Goal: Transaction & Acquisition: Purchase product/service

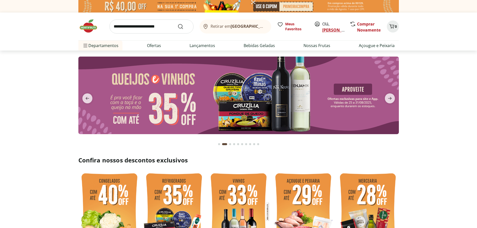
click at [331, 29] on link "Carlos" at bounding box center [338, 30] width 33 height 6
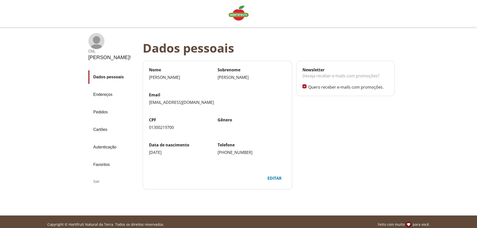
click at [105, 105] on link "Pedidos" at bounding box center [113, 112] width 50 height 14
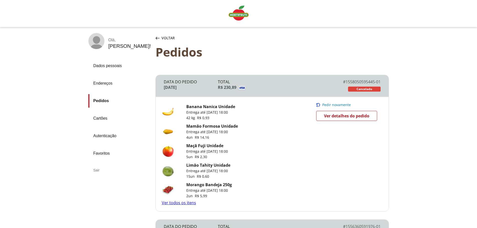
scroll to position [25, 0]
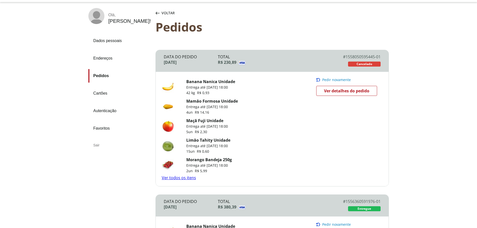
click at [327, 93] on span "Ver detalhes do pedido" at bounding box center [346, 91] width 45 height 8
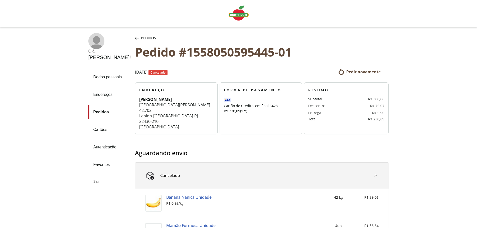
click at [366, 70] on span "Pedir novamente" at bounding box center [363, 72] width 34 height 6
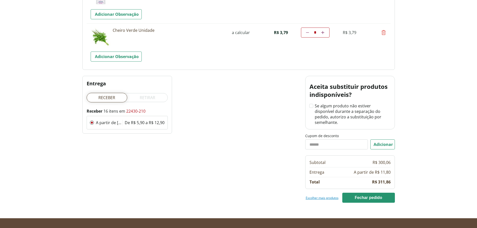
scroll to position [675, 0]
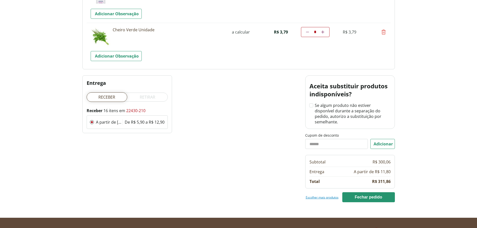
click at [321, 139] on input "Cupom de desconto" at bounding box center [336, 144] width 63 height 10
click at [326, 139] on input "*******" at bounding box center [336, 144] width 63 height 10
type input "*******"
click at [382, 139] on button "Adicionar" at bounding box center [382, 144] width 25 height 10
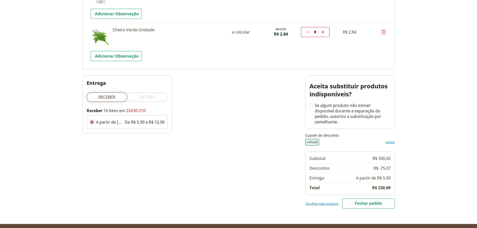
click at [370, 198] on button "Fechar pedido" at bounding box center [368, 203] width 53 height 10
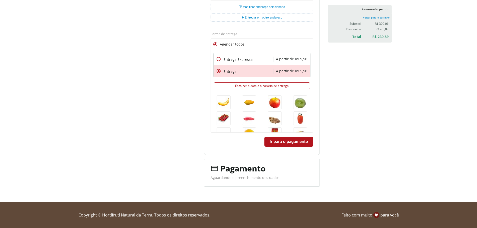
scroll to position [193, 0]
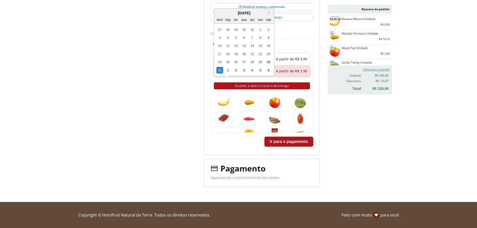
click at [250, 88] on button "Escolher a data e o horário de entrega" at bounding box center [262, 85] width 96 height 7
click at [221, 69] on div "31" at bounding box center [219, 70] width 7 height 7
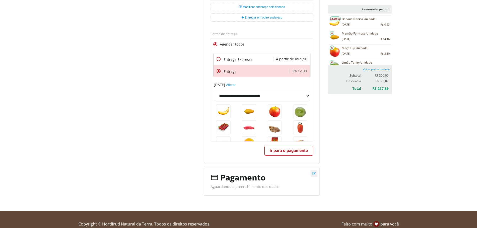
click at [286, 152] on button "Ir para o pagamento" at bounding box center [288, 151] width 49 height 10
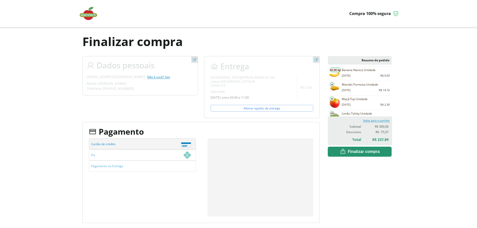
click at [372, 187] on div "**********" at bounding box center [238, 139] width 312 height 167
click at [381, 195] on div "**********" at bounding box center [238, 139] width 312 height 167
click at [0, 0] on span "Finalizar compra" at bounding box center [0, 0] width 0 height 0
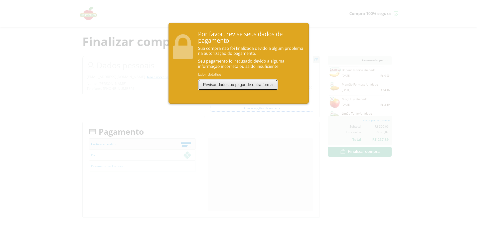
click at [245, 83] on button "Revisar dados ou pagar de outra forma" at bounding box center [238, 84] width 80 height 11
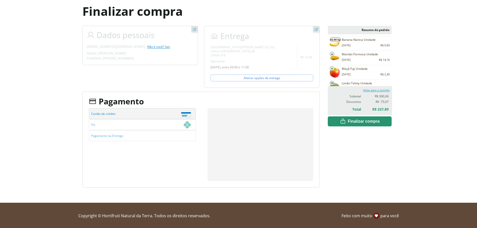
scroll to position [31, 0]
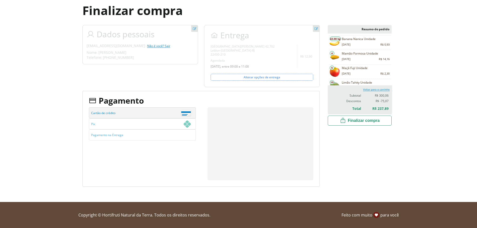
click at [350, 117] on button "Finalizar compra" at bounding box center [359, 121] width 64 height 10
